Goal: Information Seeking & Learning: Learn about a topic

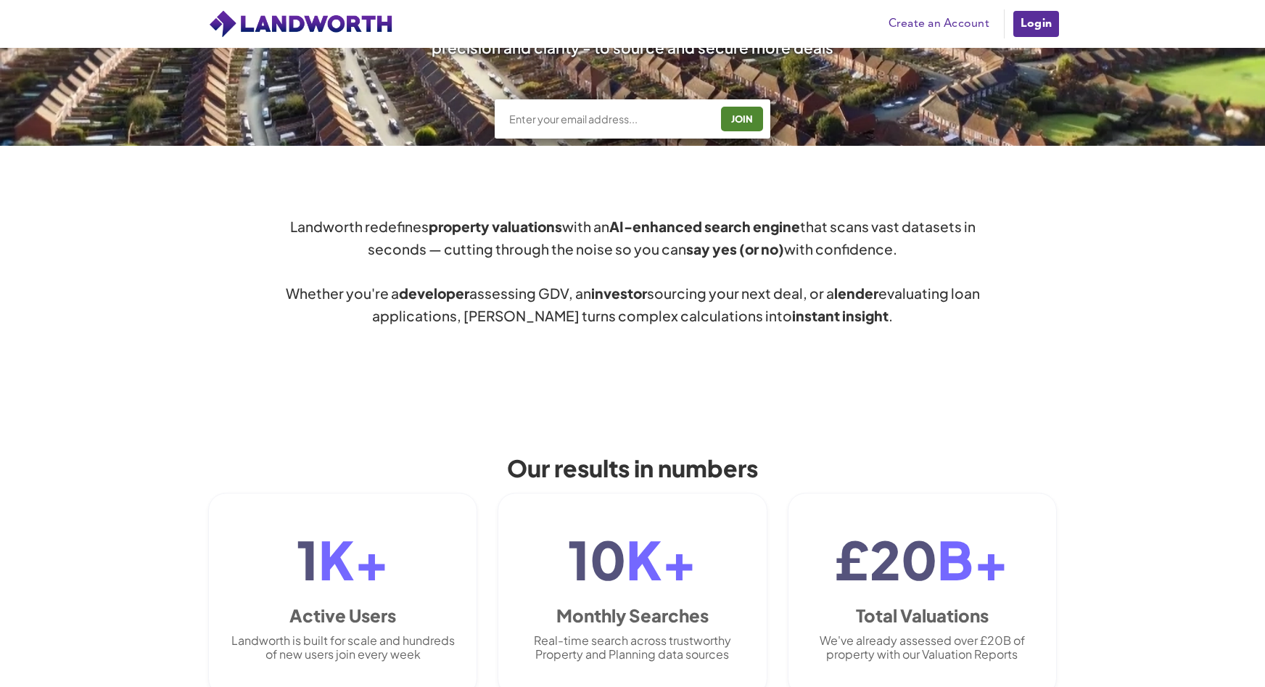
scroll to position [726, 0]
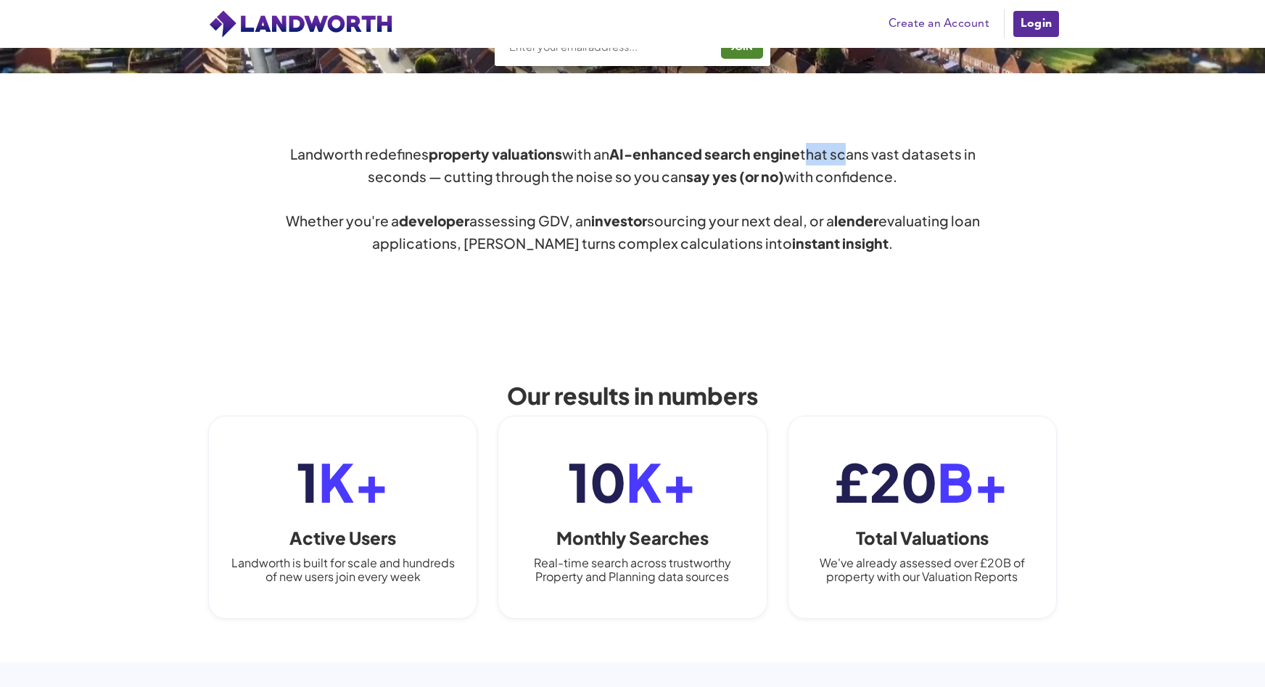
drag, startPoint x: 813, startPoint y: 157, endPoint x: 847, endPoint y: 156, distance: 34.1
click at [847, 156] on div "Landworth redefines property valuations with an AI-enhanced search engine that …" at bounding box center [632, 199] width 697 height 112
drag, startPoint x: 479, startPoint y: 181, endPoint x: 626, endPoint y: 166, distance: 148.0
click at [626, 166] on div "Landworth redefines property valuations with an AI-enhanced search engine that …" at bounding box center [632, 199] width 697 height 112
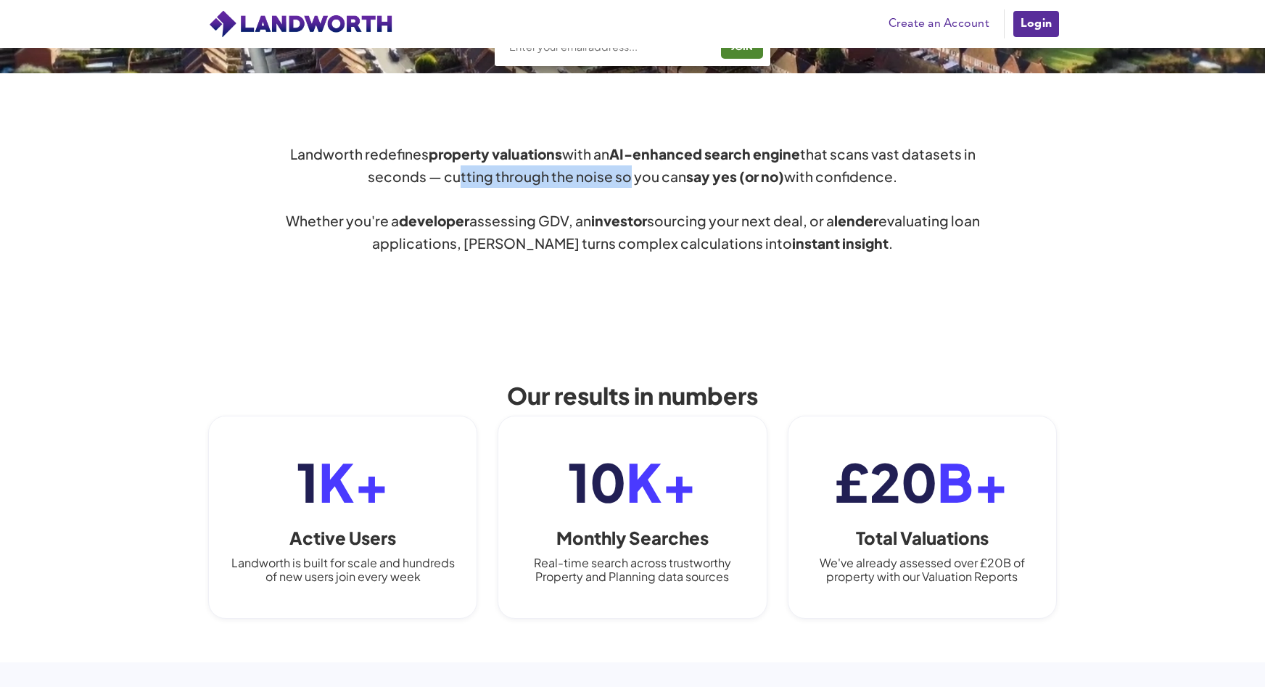
drag, startPoint x: 626, startPoint y: 166, endPoint x: 662, endPoint y: 163, distance: 36.4
click at [631, 163] on div "Landworth redefines property valuations with an AI-enhanced search engine that …" at bounding box center [632, 199] width 697 height 112
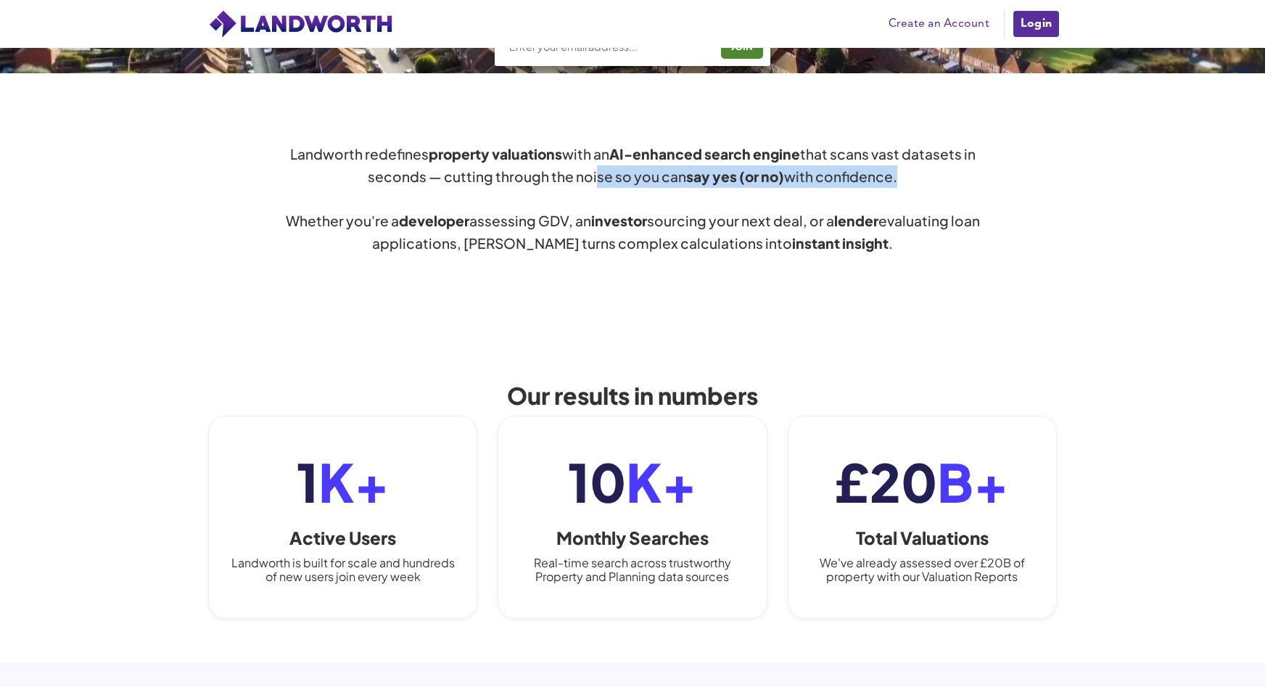
drag, startPoint x: 906, startPoint y: 179, endPoint x: 596, endPoint y: 182, distance: 309.9
click at [596, 182] on div "Landworth redefines property valuations with an AI-enhanced search engine that …" at bounding box center [632, 199] width 697 height 112
drag, startPoint x: 596, startPoint y: 182, endPoint x: 517, endPoint y: 184, distance: 79.1
click at [596, 182] on div "Landworth redefines property valuations with an AI-enhanced search engine that …" at bounding box center [632, 199] width 697 height 112
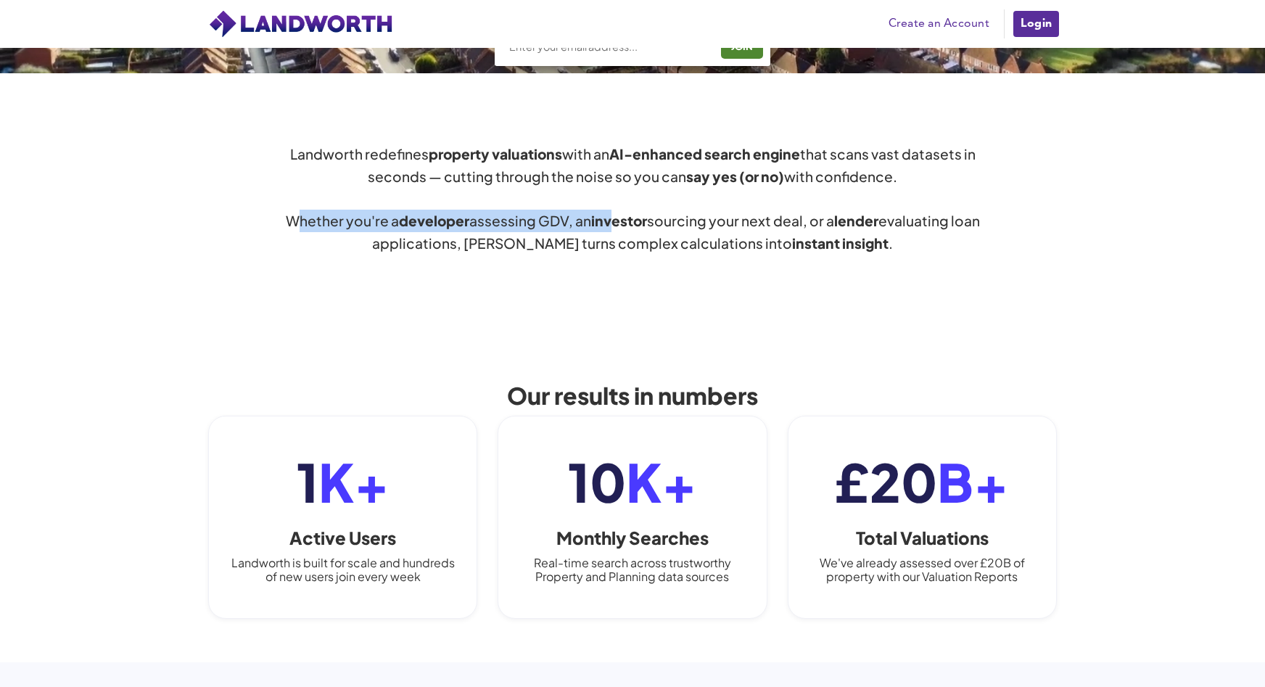
drag, startPoint x: 319, startPoint y: 228, endPoint x: 631, endPoint y: 220, distance: 311.4
click at [631, 220] on div "Landworth redefines property valuations with an AI-enhanced search engine that …" at bounding box center [632, 199] width 697 height 112
drag, startPoint x: 631, startPoint y: 220, endPoint x: 689, endPoint y: 221, distance: 58.8
click at [689, 221] on div "Landworth redefines property valuations with an AI-enhanced search engine that …" at bounding box center [632, 199] width 697 height 112
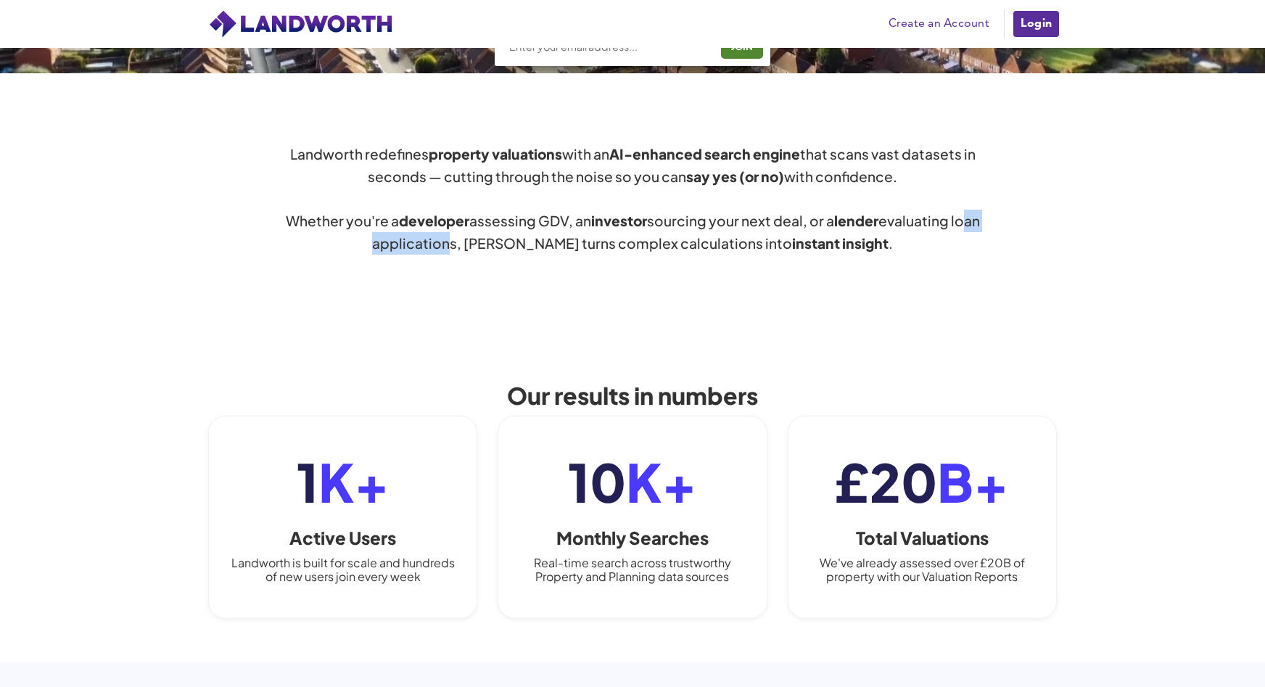
drag, startPoint x: 391, startPoint y: 243, endPoint x: 491, endPoint y: 252, distance: 100.5
click at [491, 252] on div "Landworth redefines property valuations with an AI-enhanced search engine that …" at bounding box center [632, 199] width 697 height 112
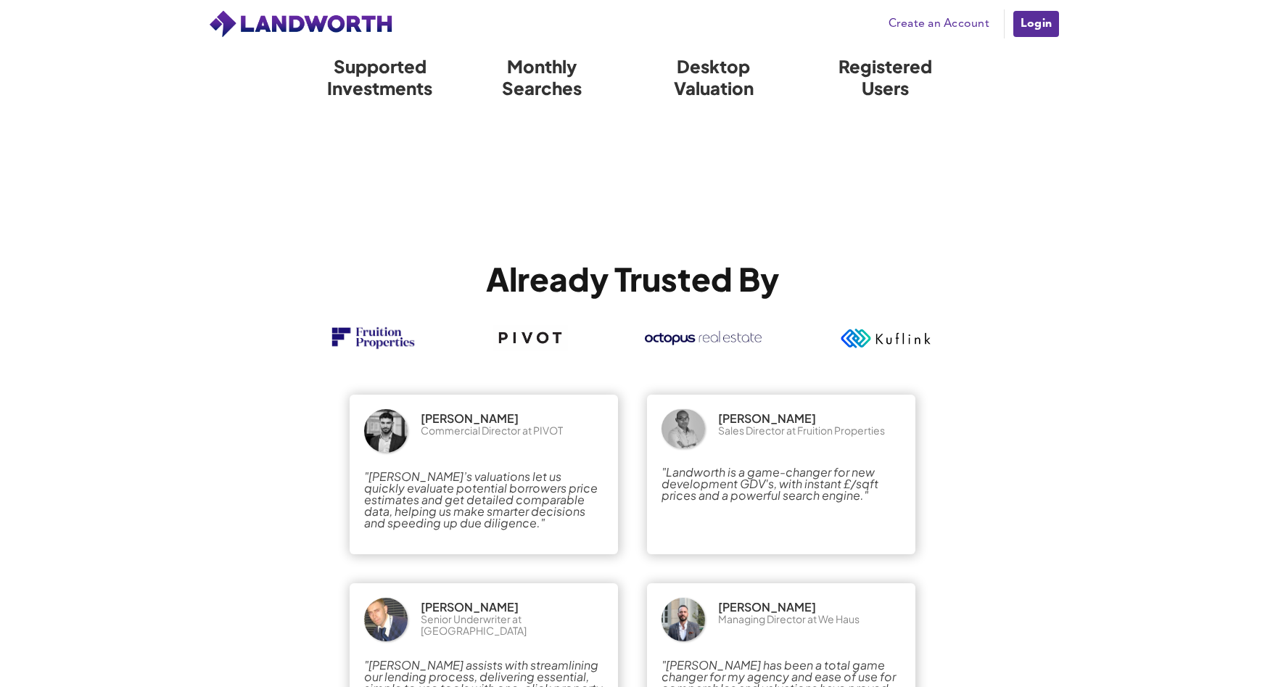
scroll to position [2395, 0]
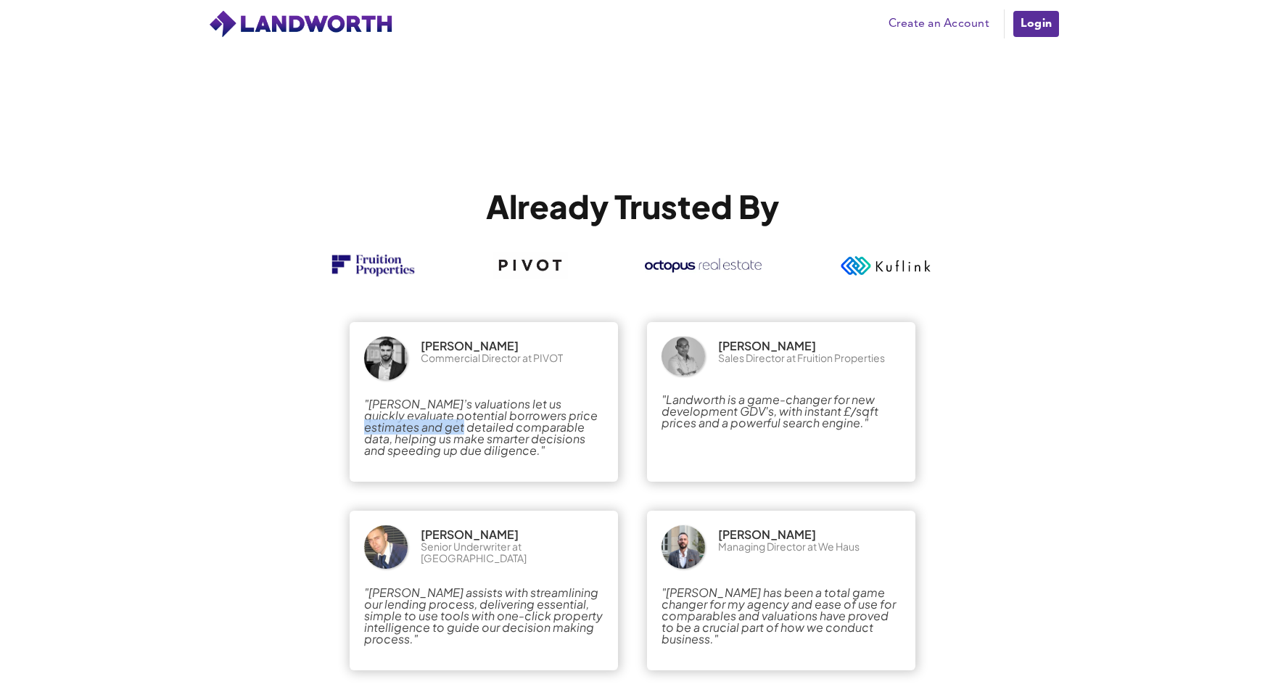
click at [486, 427] on em ""[PERSON_NAME]’s valuations let us quickly evaluate potential borrowers price e…" at bounding box center [481, 427] width 234 height 62
drag, startPoint x: 486, startPoint y: 427, endPoint x: 501, endPoint y: 424, distance: 14.8
click at [486, 427] on em ""[PERSON_NAME]’s valuations let us quickly evaluate potential borrowers price e…" at bounding box center [481, 427] width 234 height 62
drag, startPoint x: 684, startPoint y: 396, endPoint x: 701, endPoint y: 396, distance: 17.4
click at [701, 396] on em ""Landworth is a game-changer for new development GDV's, with instant £/sqft pri…" at bounding box center [770, 411] width 217 height 38
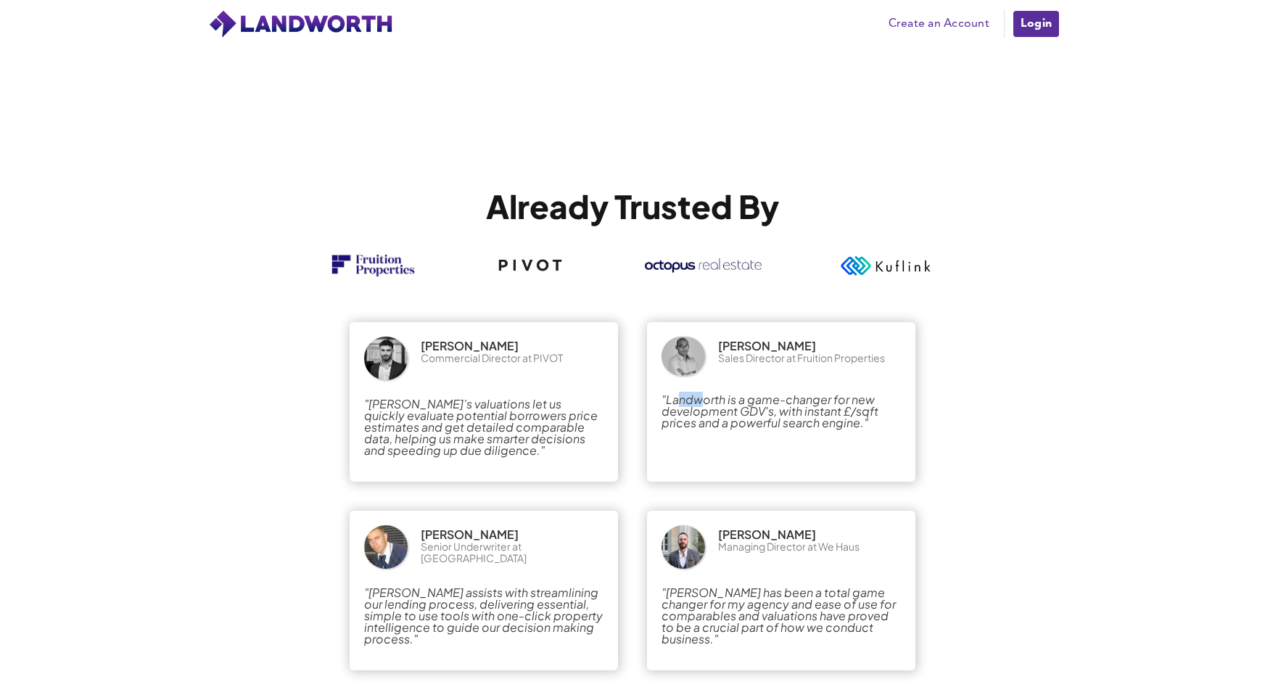
drag, startPoint x: 701, startPoint y: 396, endPoint x: 715, endPoint y: 396, distance: 13.8
click at [701, 396] on em ""Landworth is a game-changer for new development GDV's, with instant £/sqft pri…" at bounding box center [770, 411] width 217 height 38
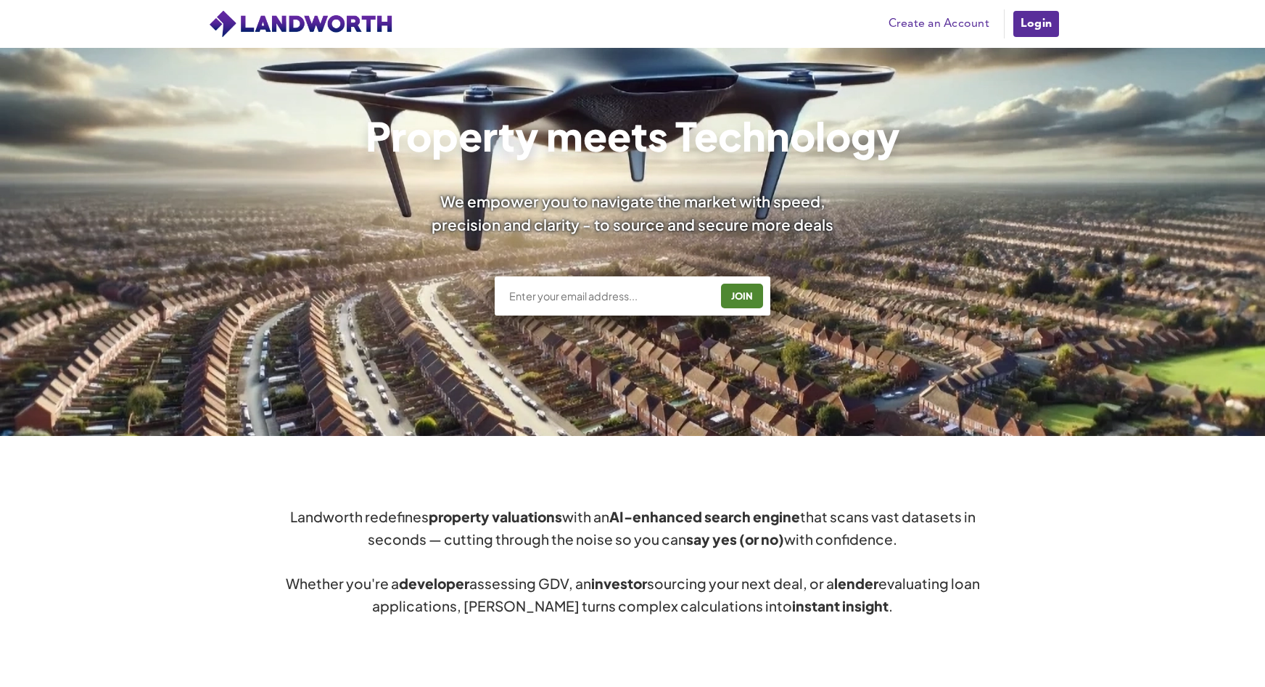
scroll to position [0, 0]
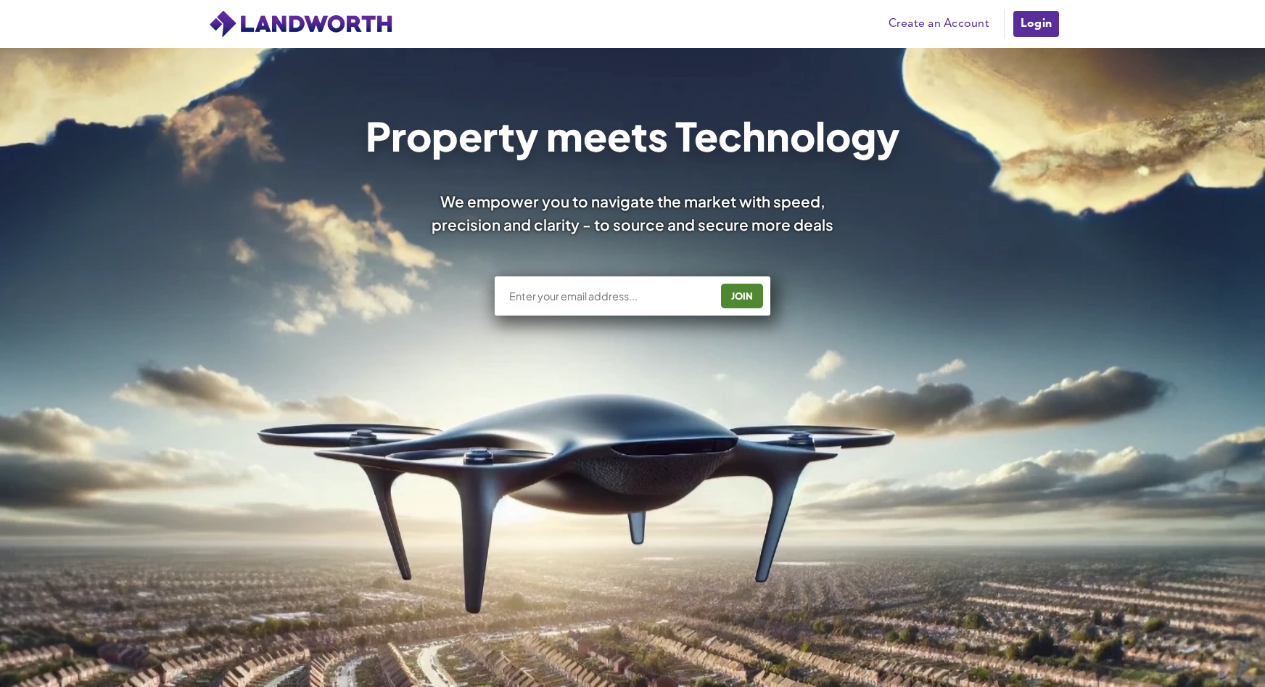
click at [345, 20] on img at bounding box center [300, 23] width 185 height 29
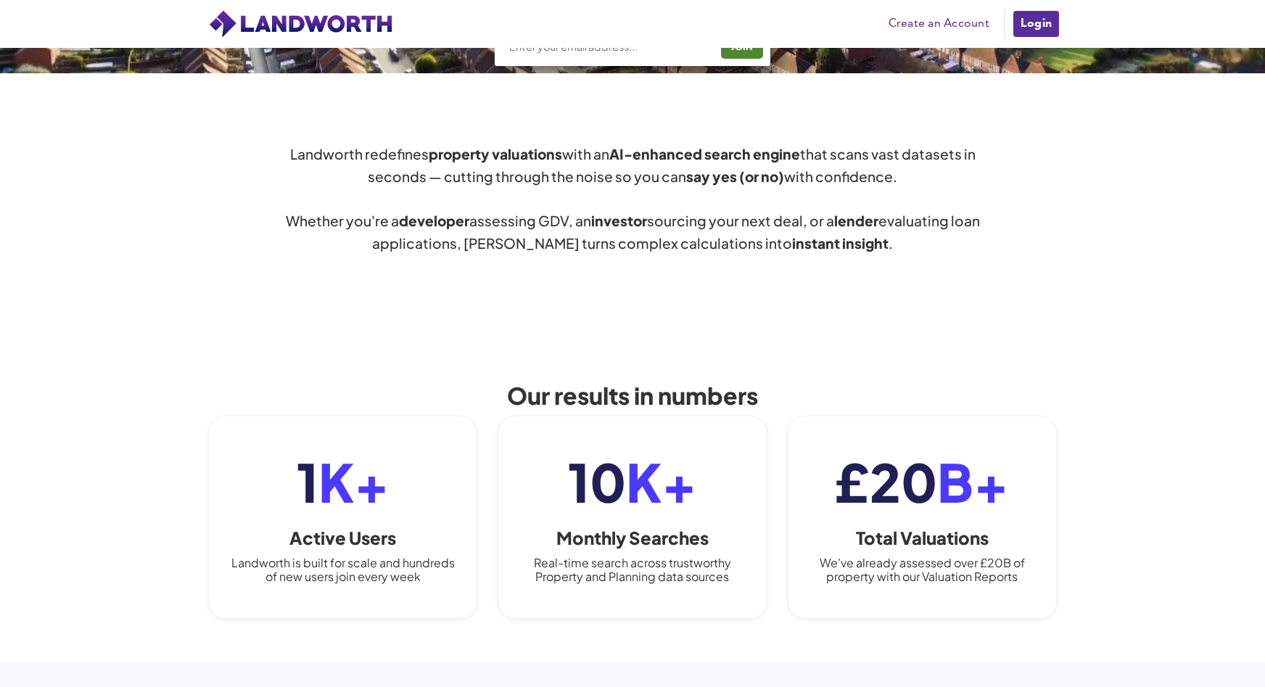
scroll to position [580, 0]
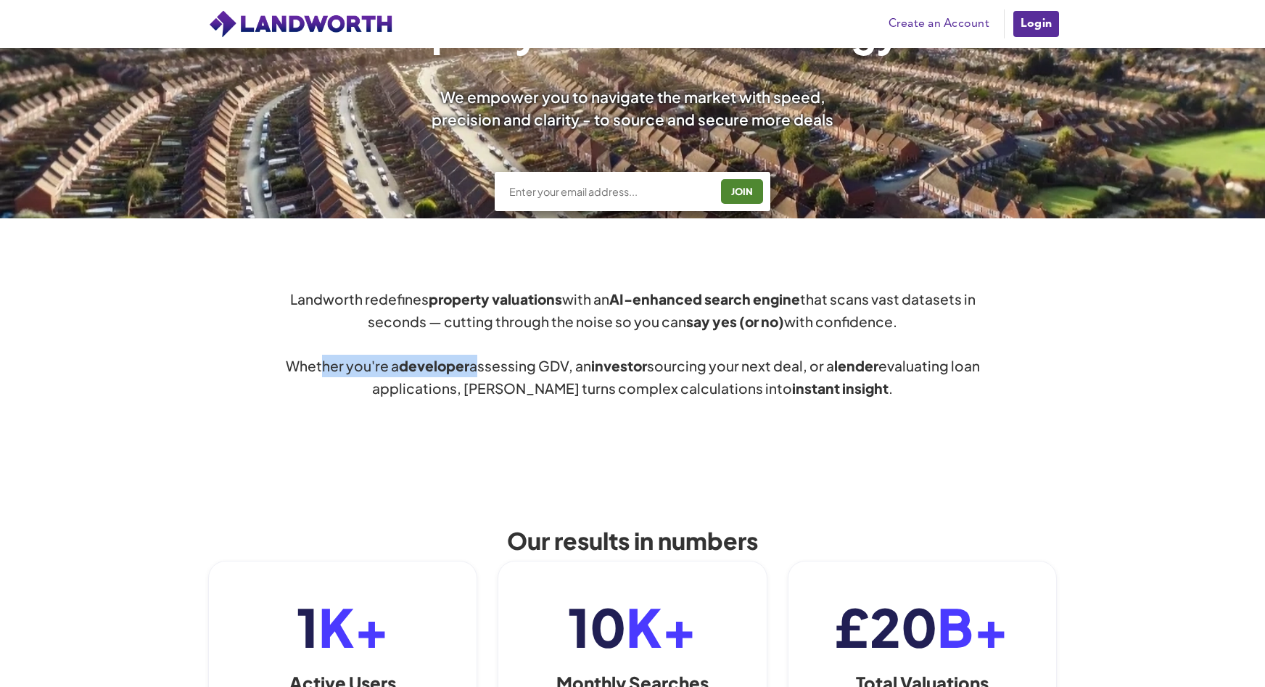
drag, startPoint x: 335, startPoint y: 369, endPoint x: 496, endPoint y: 372, distance: 161.8
click at [496, 372] on div "Landworth redefines property valuations with an AI-enhanced search engine that …" at bounding box center [632, 344] width 697 height 112
drag, startPoint x: 496, startPoint y: 372, endPoint x: 566, endPoint y: 365, distance: 70.0
click at [566, 365] on div "Landworth redefines property valuations with an AI-enhanced search engine that …" at bounding box center [632, 344] width 697 height 112
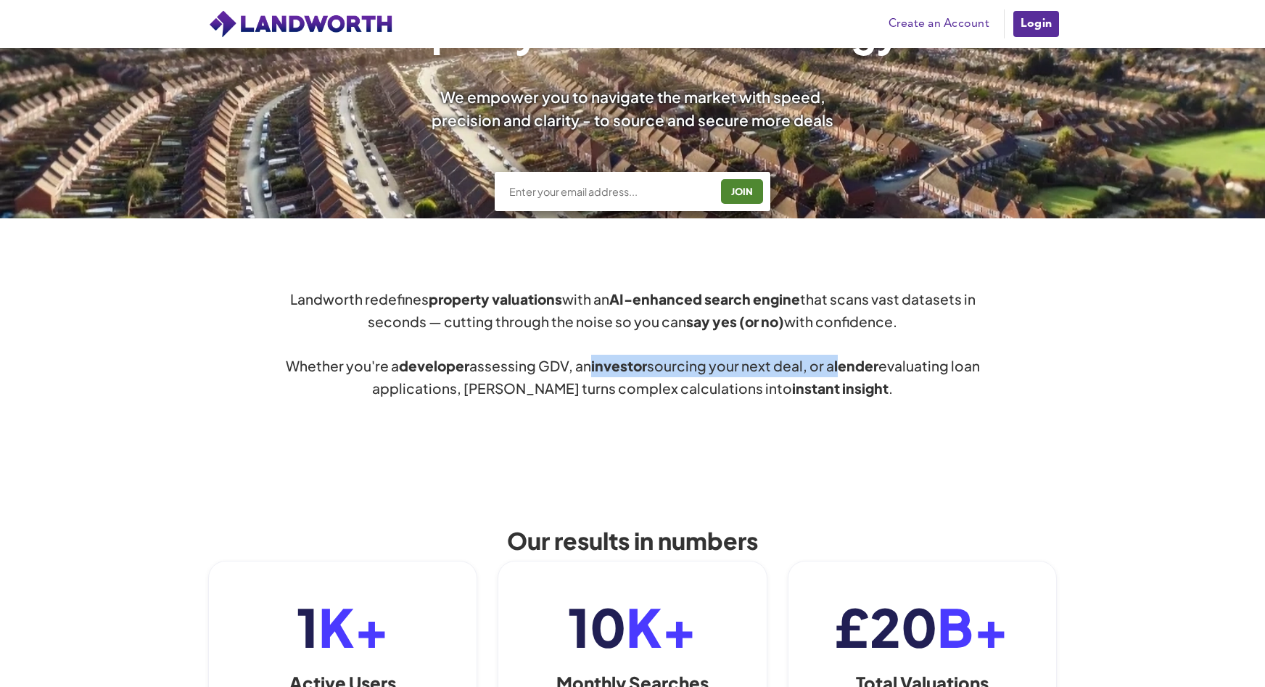
drag, startPoint x: 607, startPoint y: 369, endPoint x: 855, endPoint y: 372, distance: 248.2
click at [855, 372] on div "Landworth redefines property valuations with an AI-enhanced search engine that …" at bounding box center [632, 344] width 697 height 112
click at [855, 372] on strong "lender" at bounding box center [856, 365] width 44 height 17
drag, startPoint x: 832, startPoint y: 366, endPoint x: 872, endPoint y: 365, distance: 39.9
click at [872, 365] on div "Landworth redefines property valuations with an AI-enhanced search engine that …" at bounding box center [632, 344] width 697 height 112
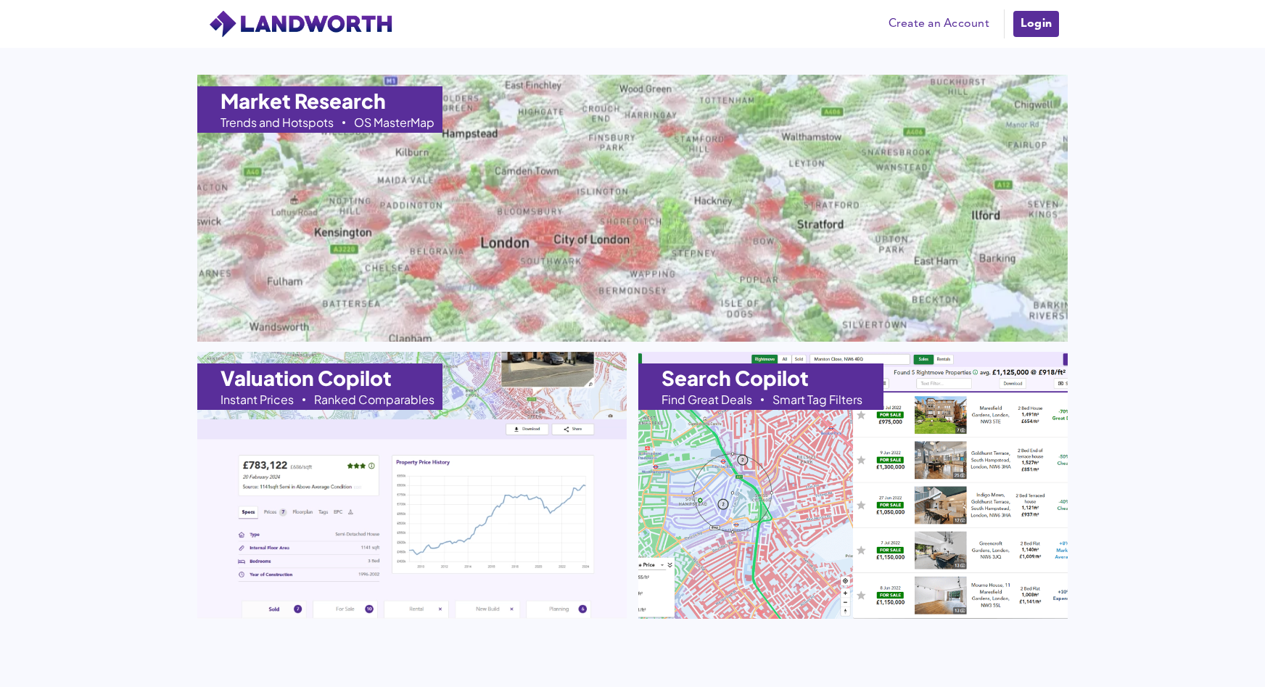
scroll to position [1075, 0]
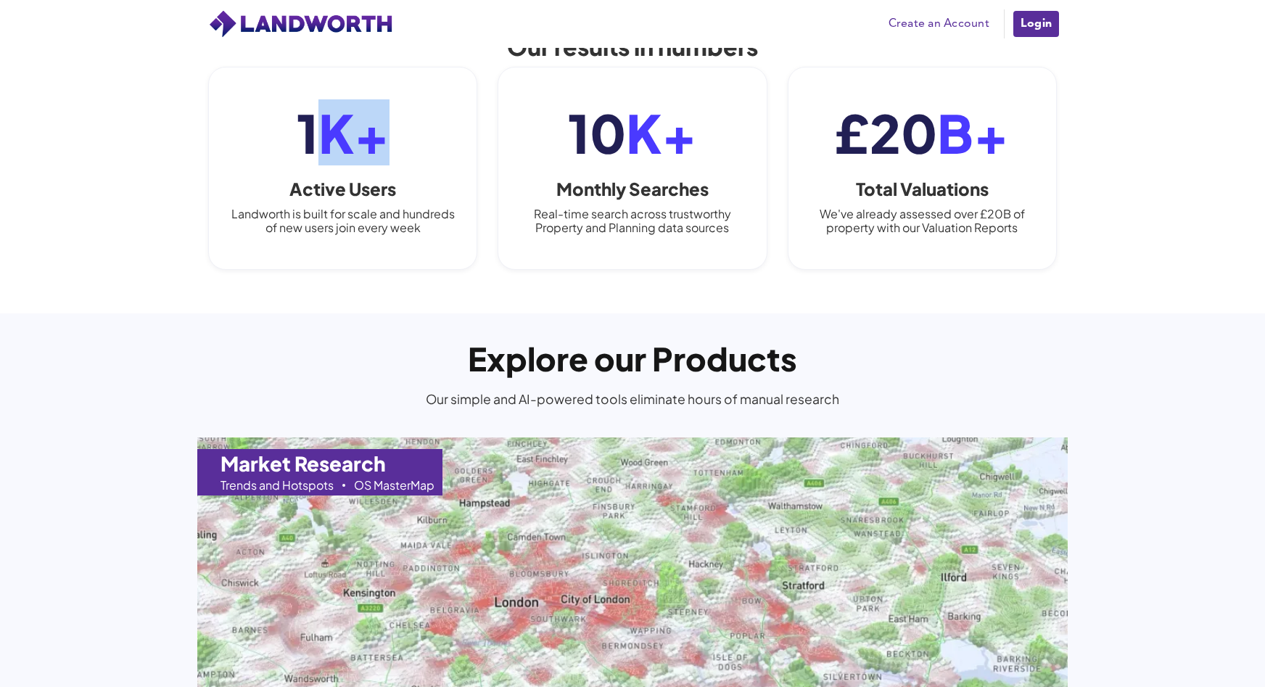
drag, startPoint x: 378, startPoint y: 138, endPoint x: 333, endPoint y: 132, distance: 45.4
click at [333, 132] on span "K+" at bounding box center [354, 132] width 71 height 66
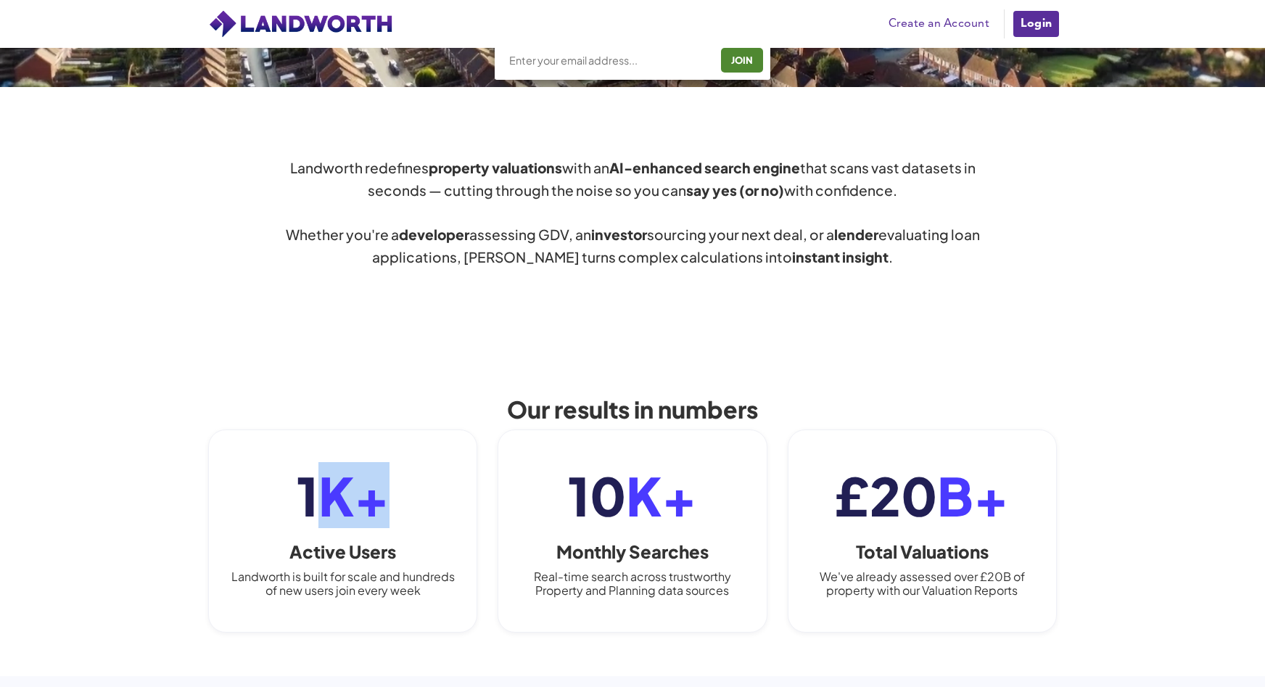
scroll to position [639, 0]
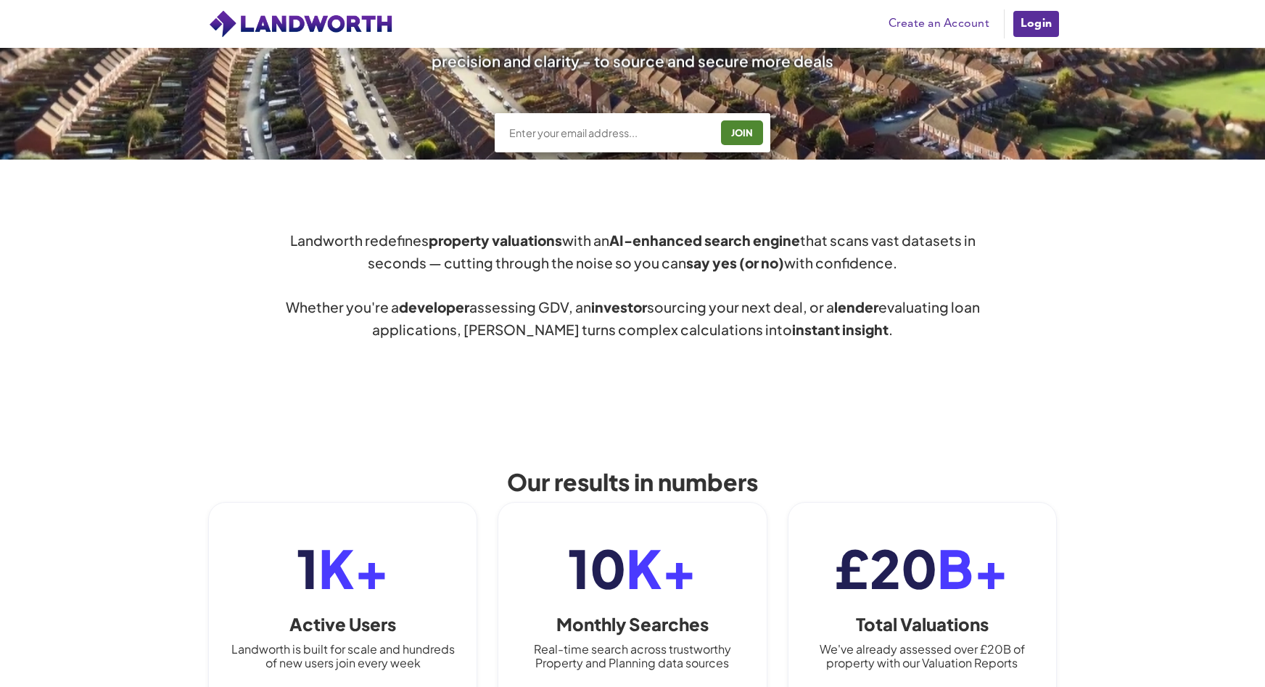
click at [879, 349] on div "Landworth redefines property valuations with an AI-enhanced search engine that …" at bounding box center [632, 285] width 1265 height 251
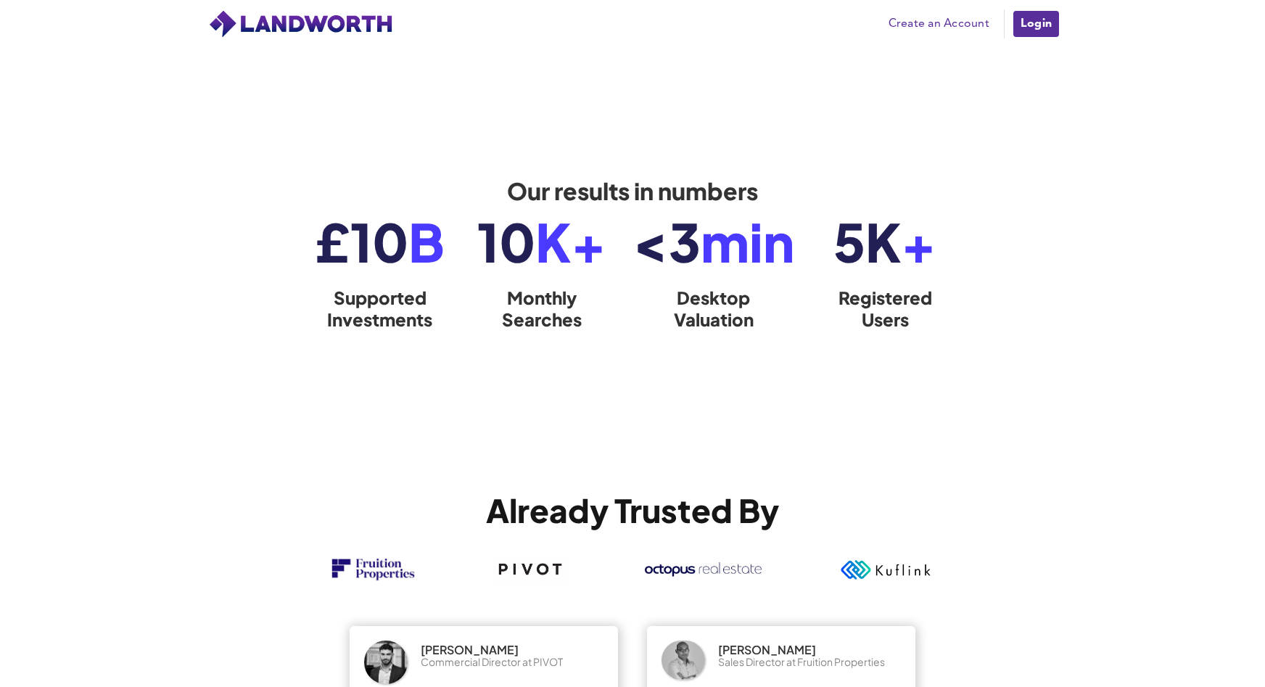
scroll to position [2381, 0]
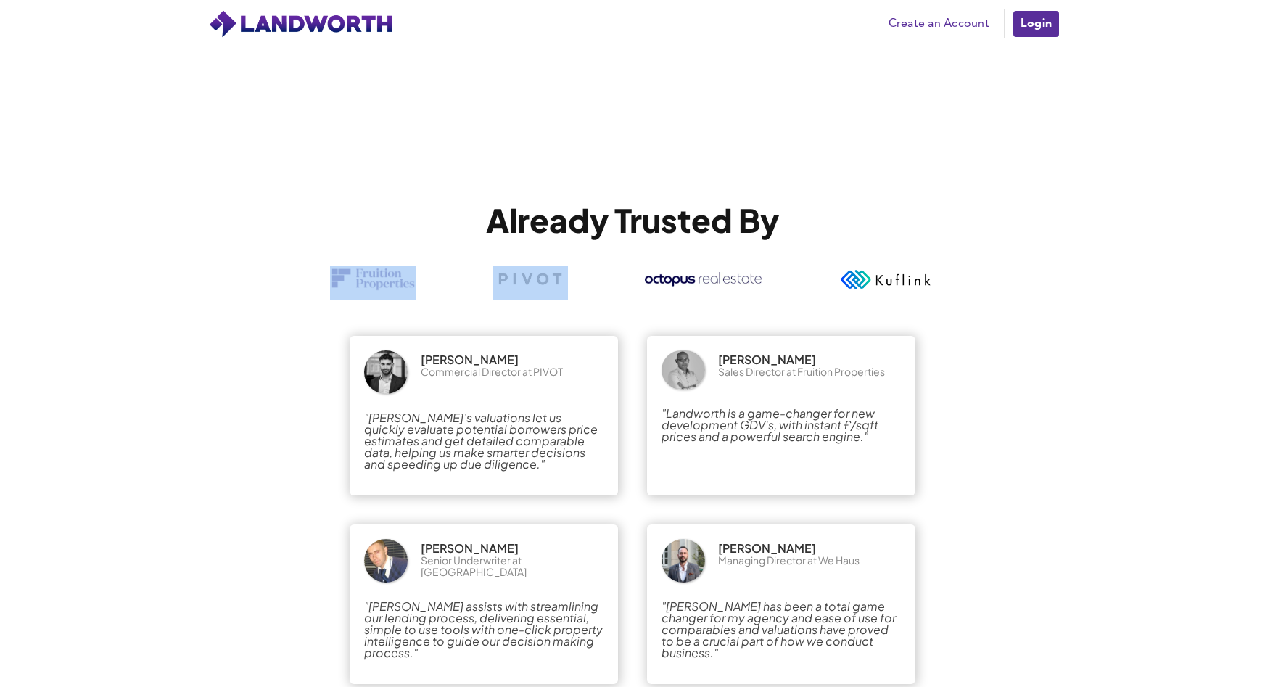
drag, startPoint x: 292, startPoint y: 270, endPoint x: 567, endPoint y: 299, distance: 276.5
click at [567, 299] on div at bounding box center [633, 276] width 682 height 48
drag, startPoint x: 567, startPoint y: 299, endPoint x: 671, endPoint y: 299, distance: 104.5
click at [671, 299] on div at bounding box center [633, 276] width 682 height 48
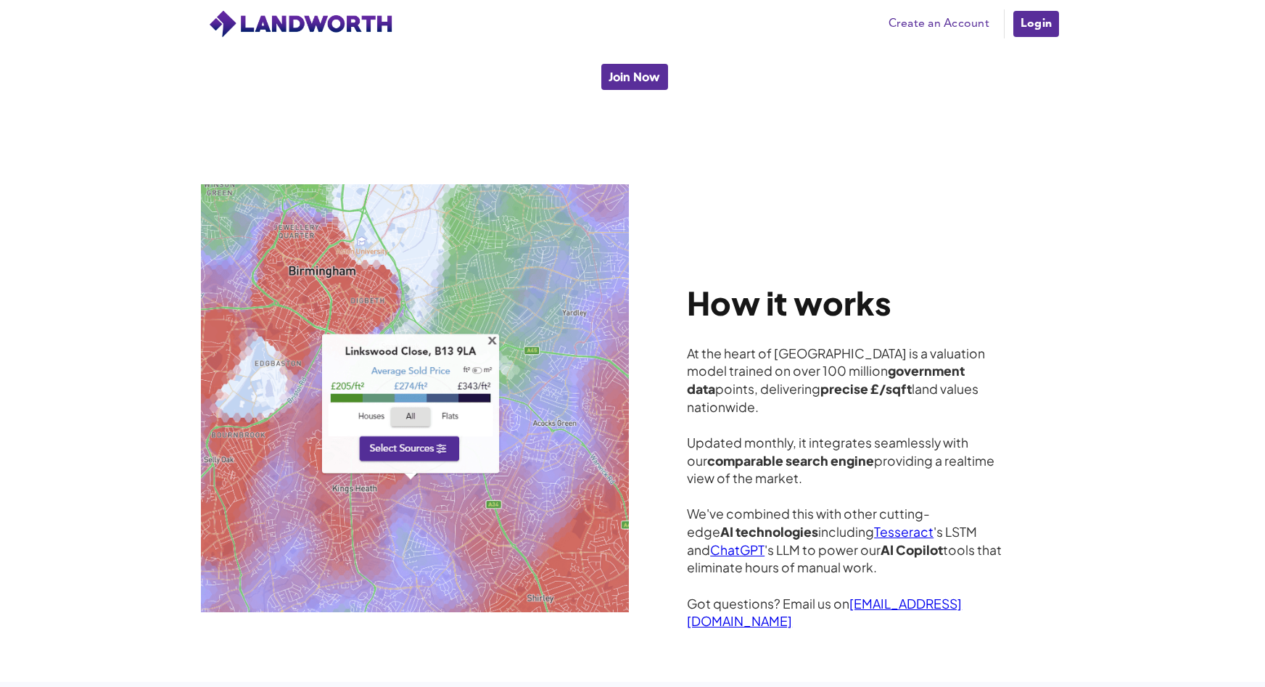
scroll to position [3905, 0]
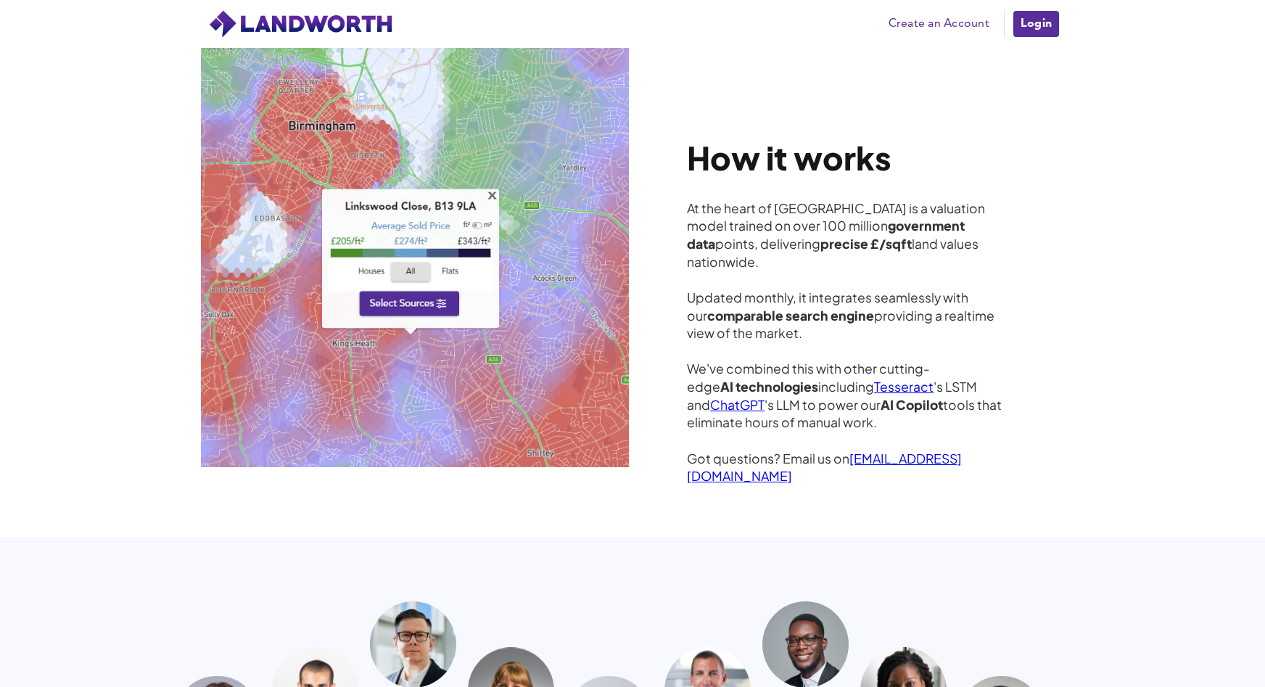
click at [824, 237] on strong "precise £/sqft" at bounding box center [866, 244] width 91 height 16
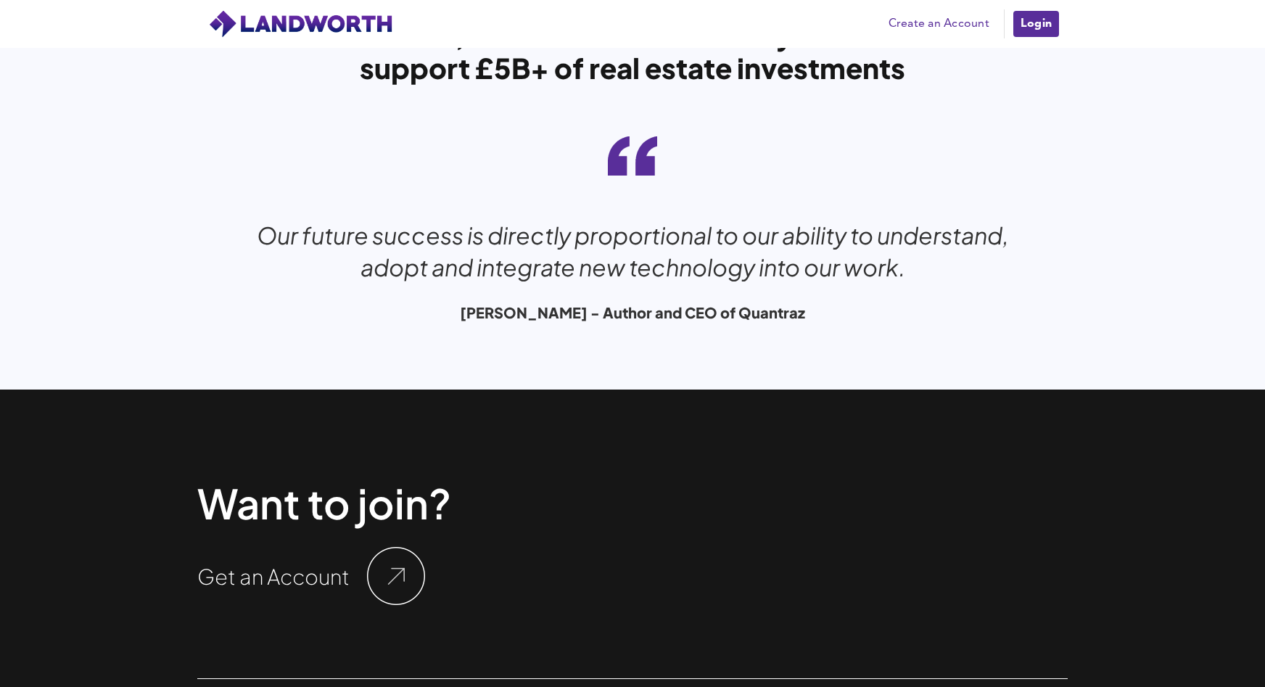
scroll to position [4841, 0]
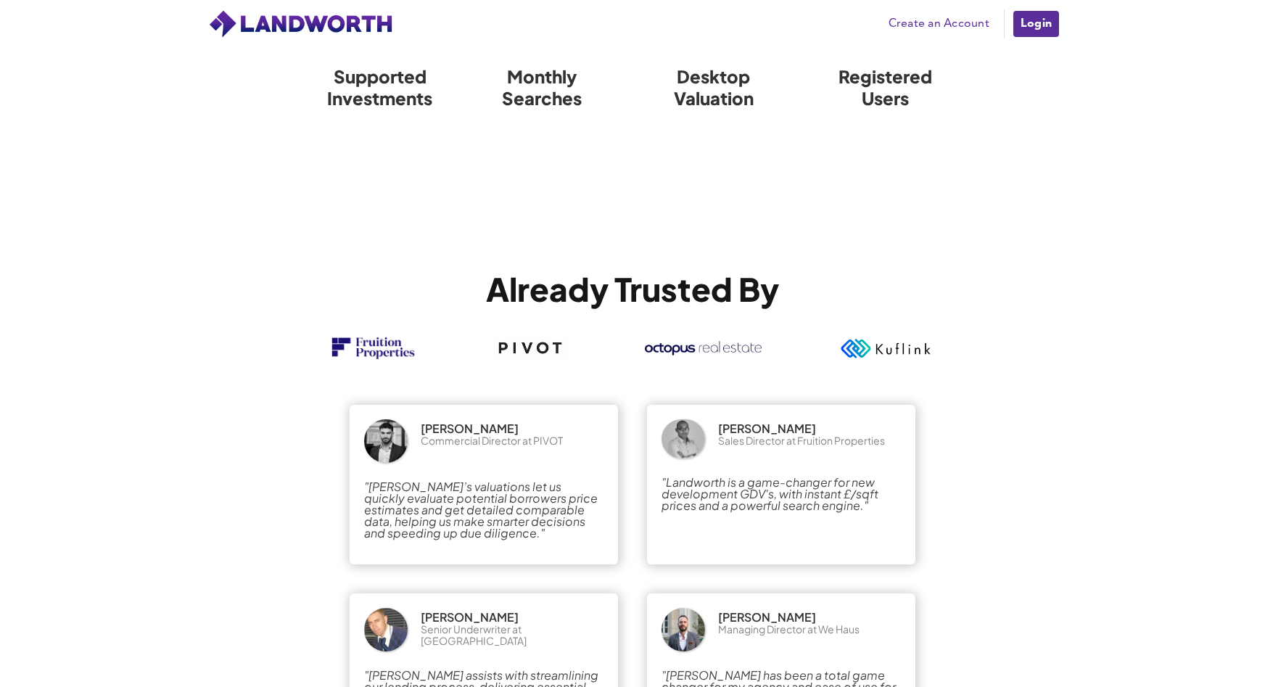
drag, startPoint x: 627, startPoint y: 434, endPoint x: 725, endPoint y: 226, distance: 229.5
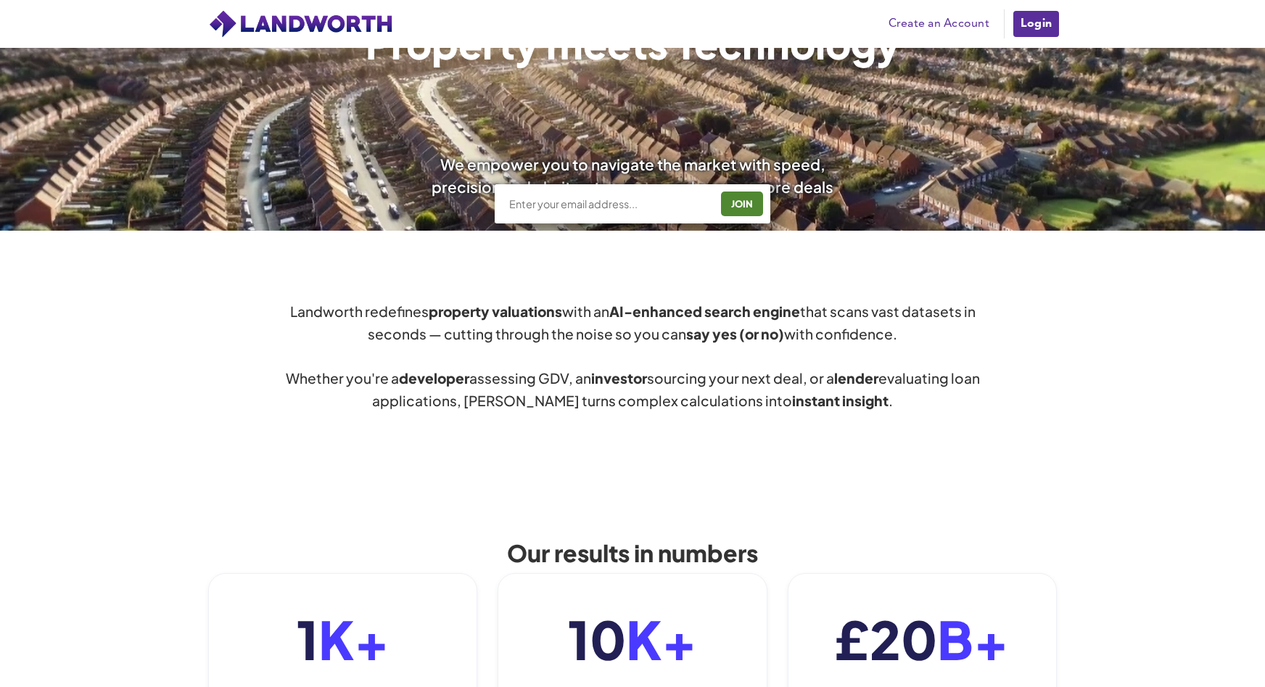
scroll to position [60, 0]
